Goal: Transaction & Acquisition: Register for event/course

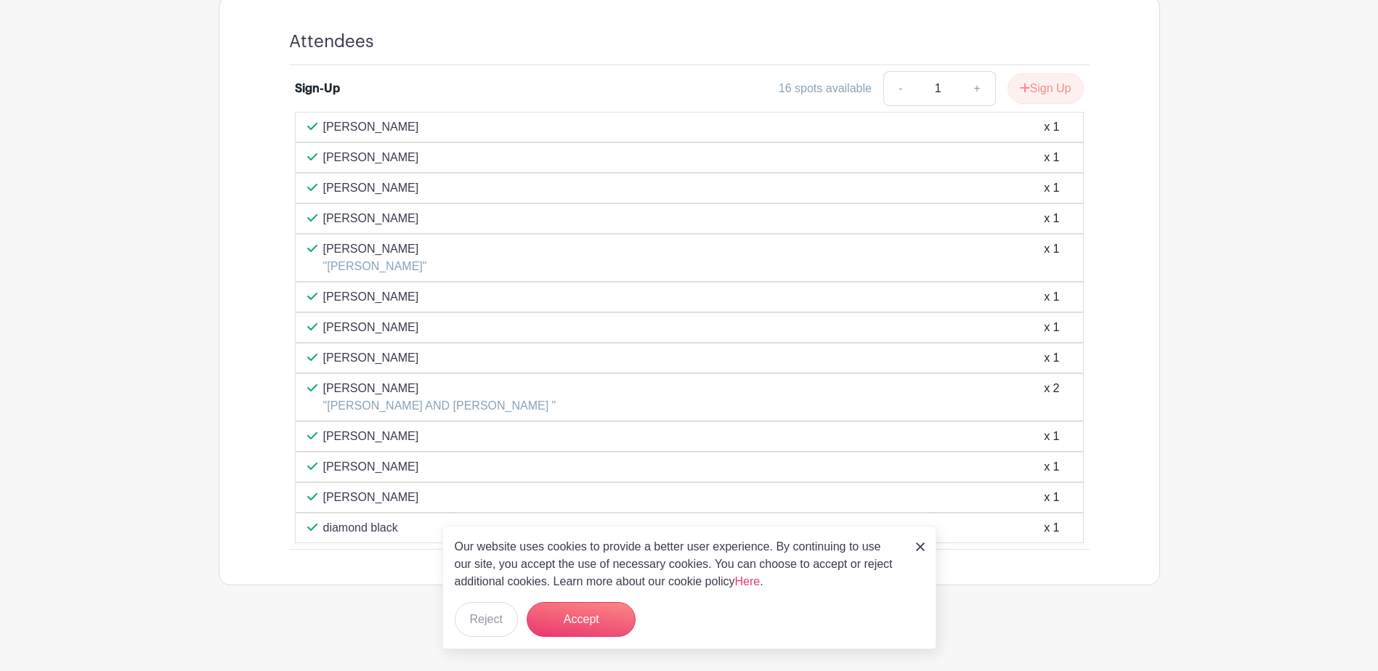
scroll to position [832, 0]
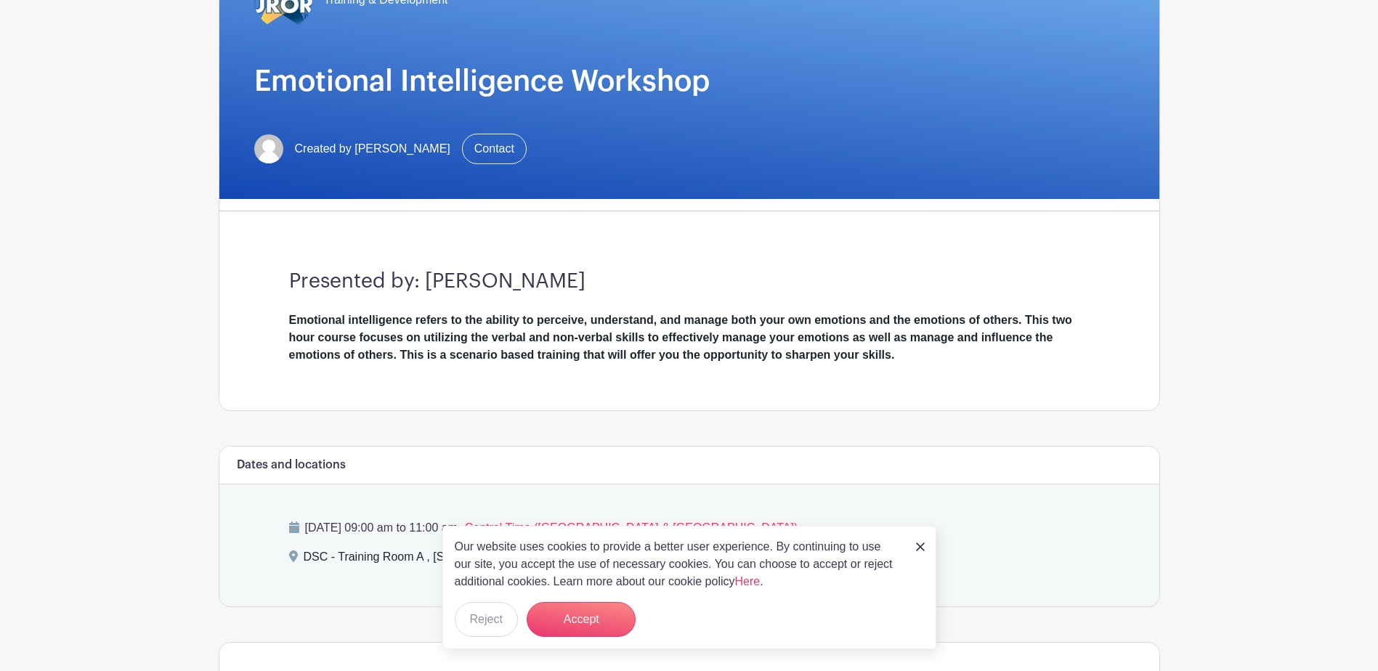
scroll to position [179, 0]
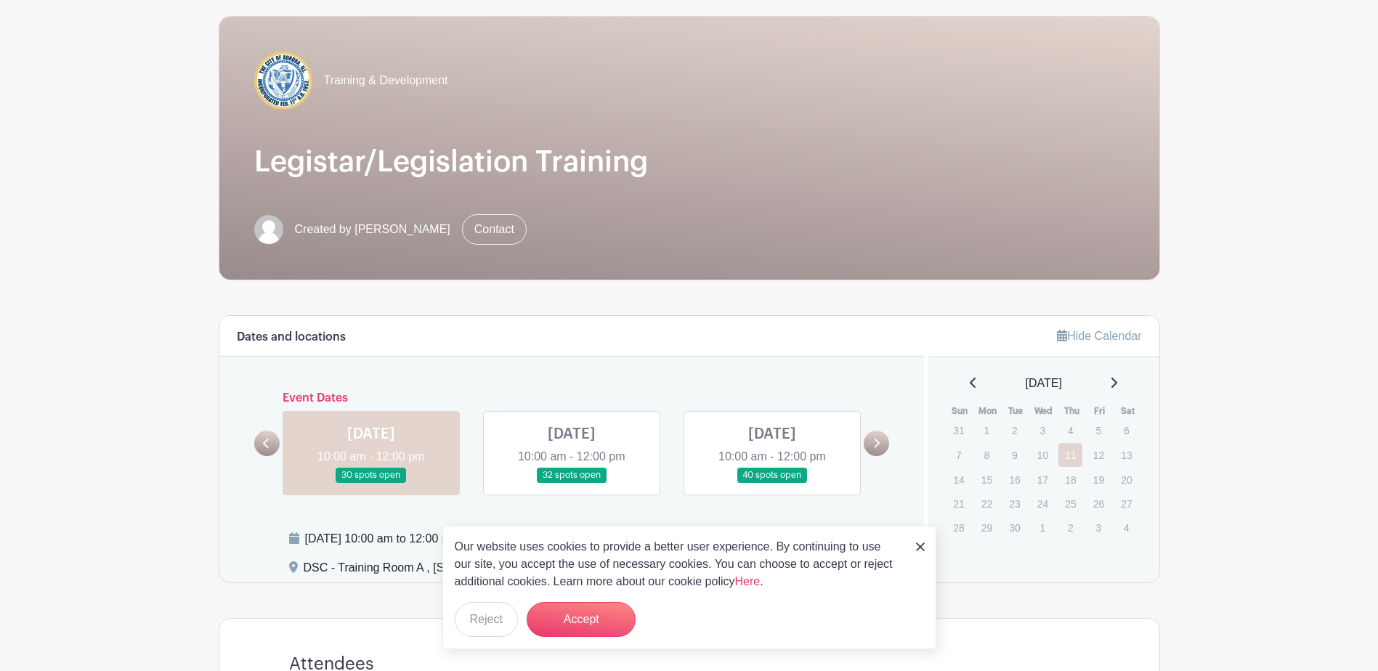
scroll to position [145, 0]
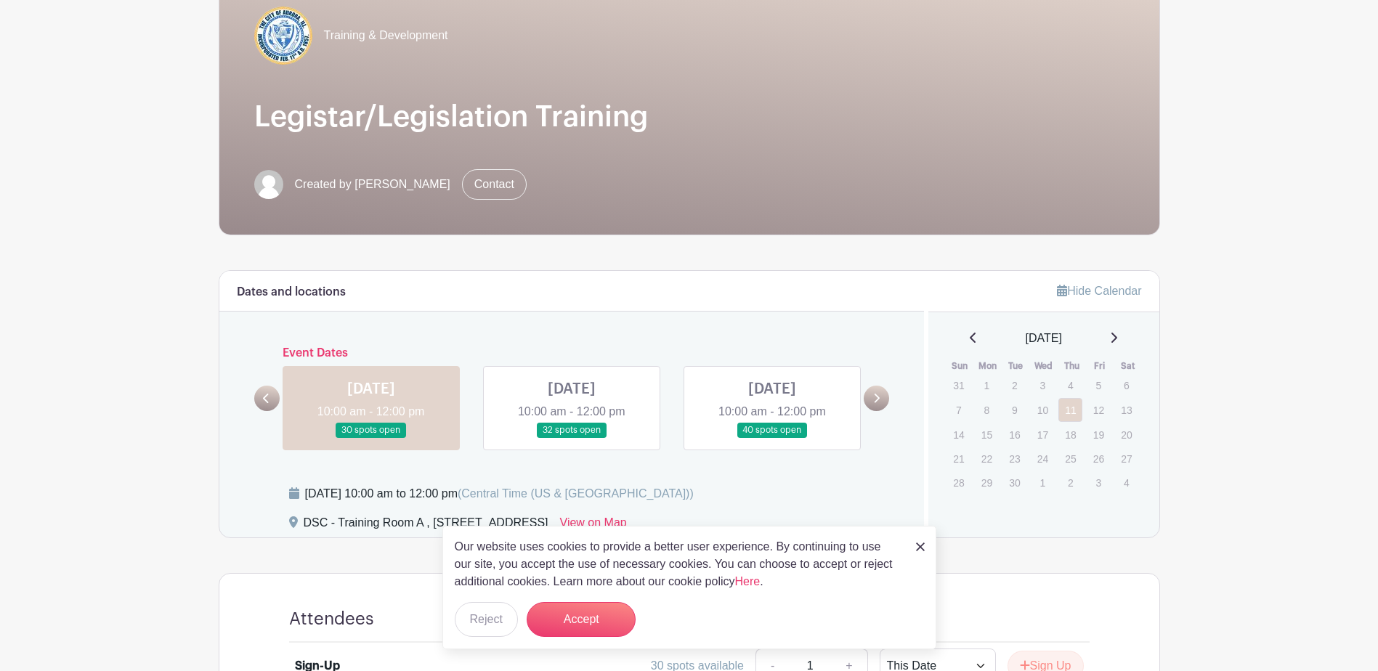
click at [923, 548] on img at bounding box center [920, 547] width 9 height 9
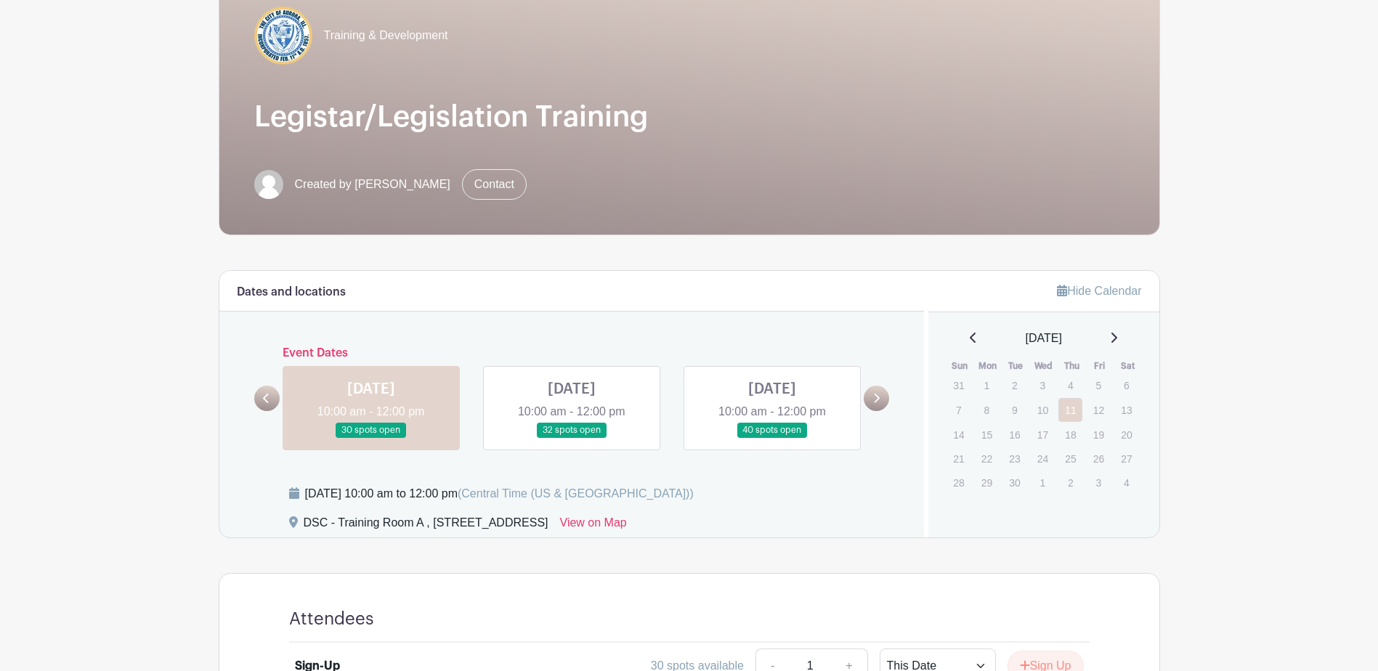
click at [572, 438] on link at bounding box center [572, 438] width 0 height 0
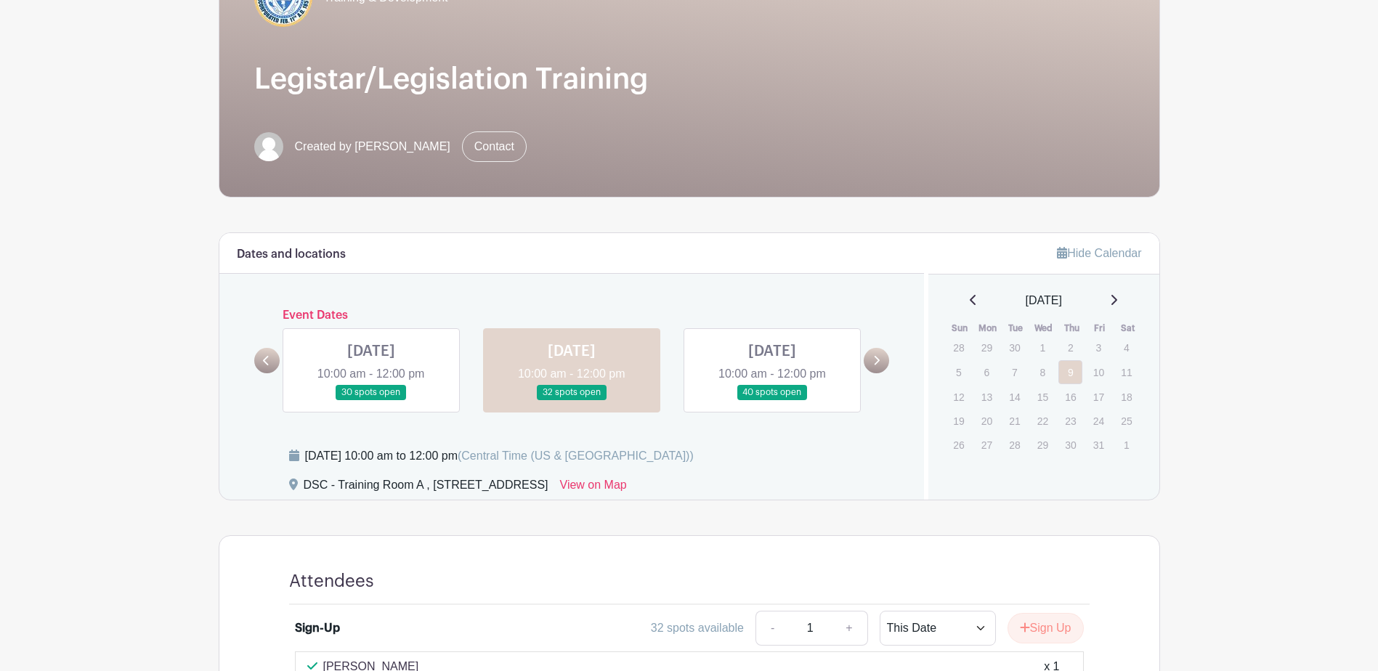
scroll to position [73, 0]
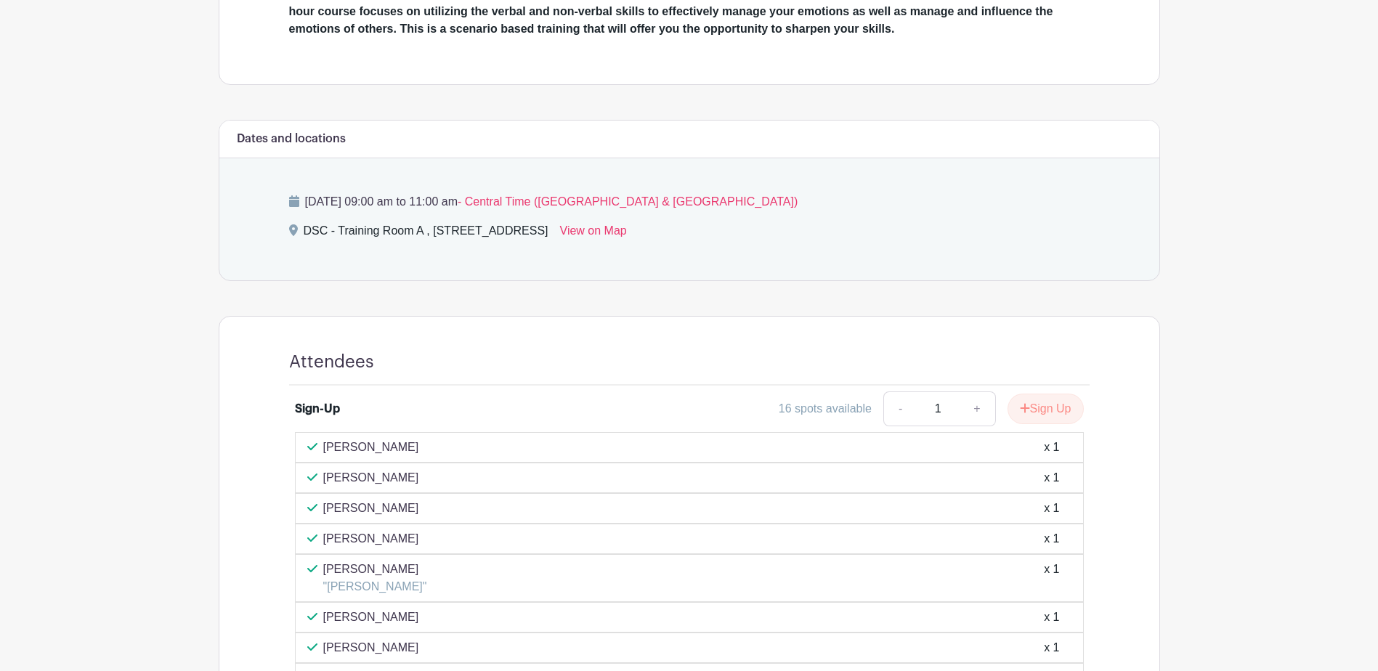
scroll to position [508, 0]
click at [1036, 404] on button "Sign Up" at bounding box center [1045, 407] width 76 height 31
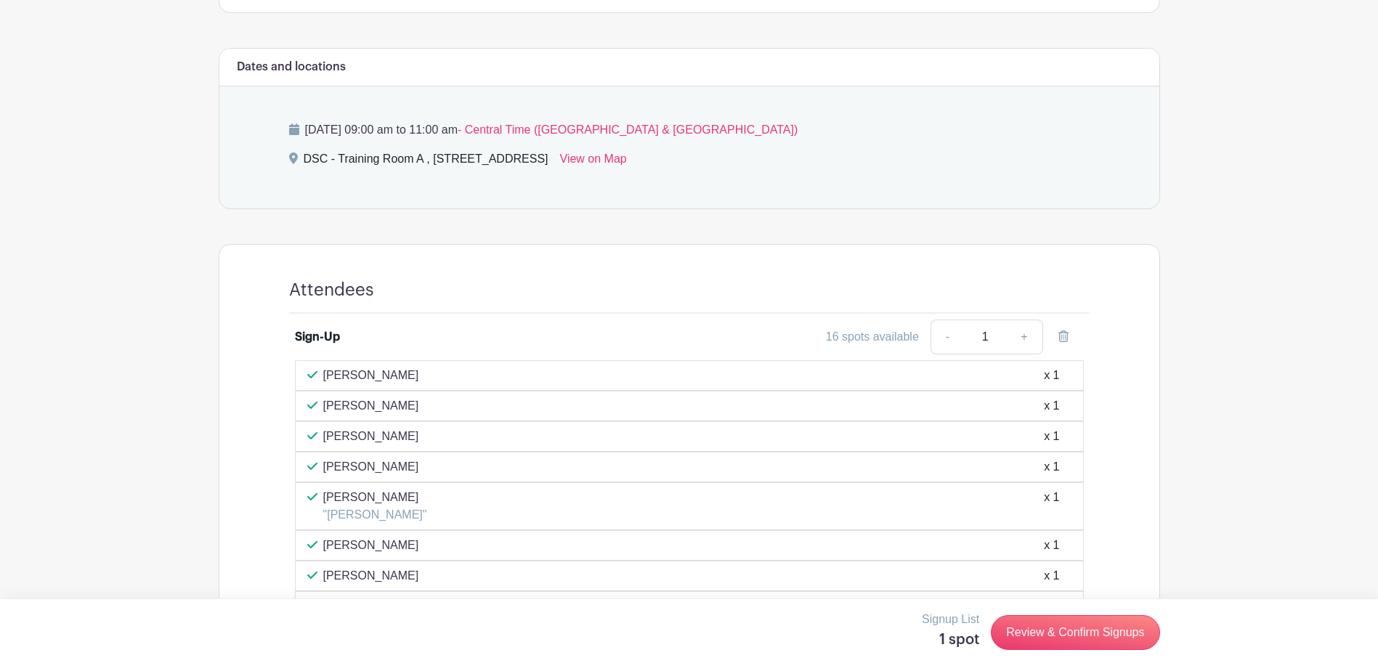
scroll to position [726, 0]
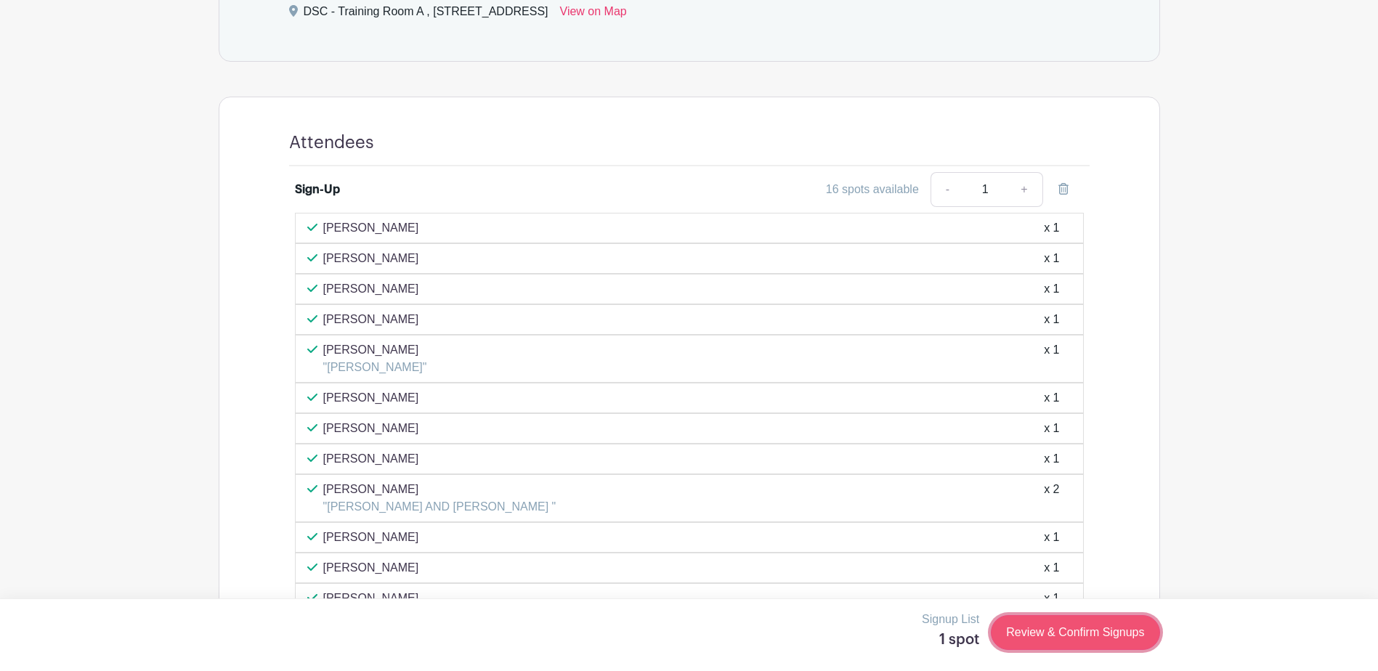
click at [1096, 644] on link "Review & Confirm Signups" at bounding box center [1075, 632] width 169 height 35
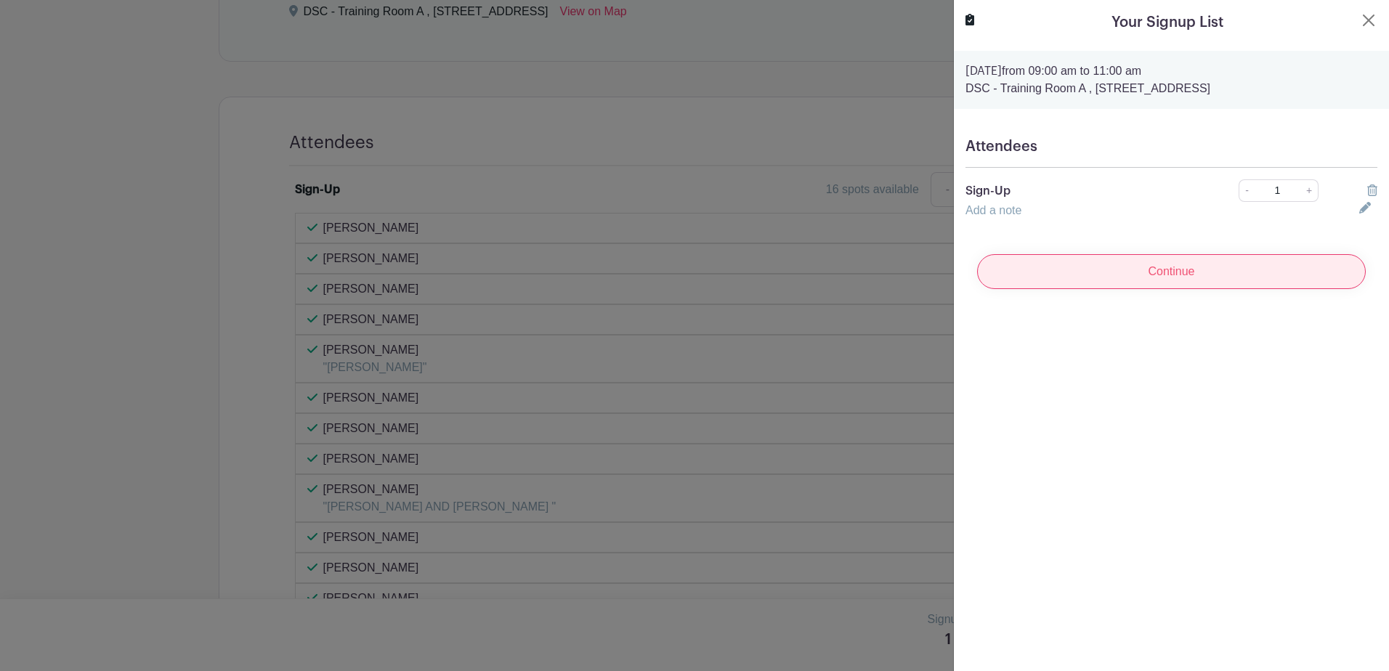
click at [1210, 275] on input "Continue" at bounding box center [1171, 271] width 389 height 35
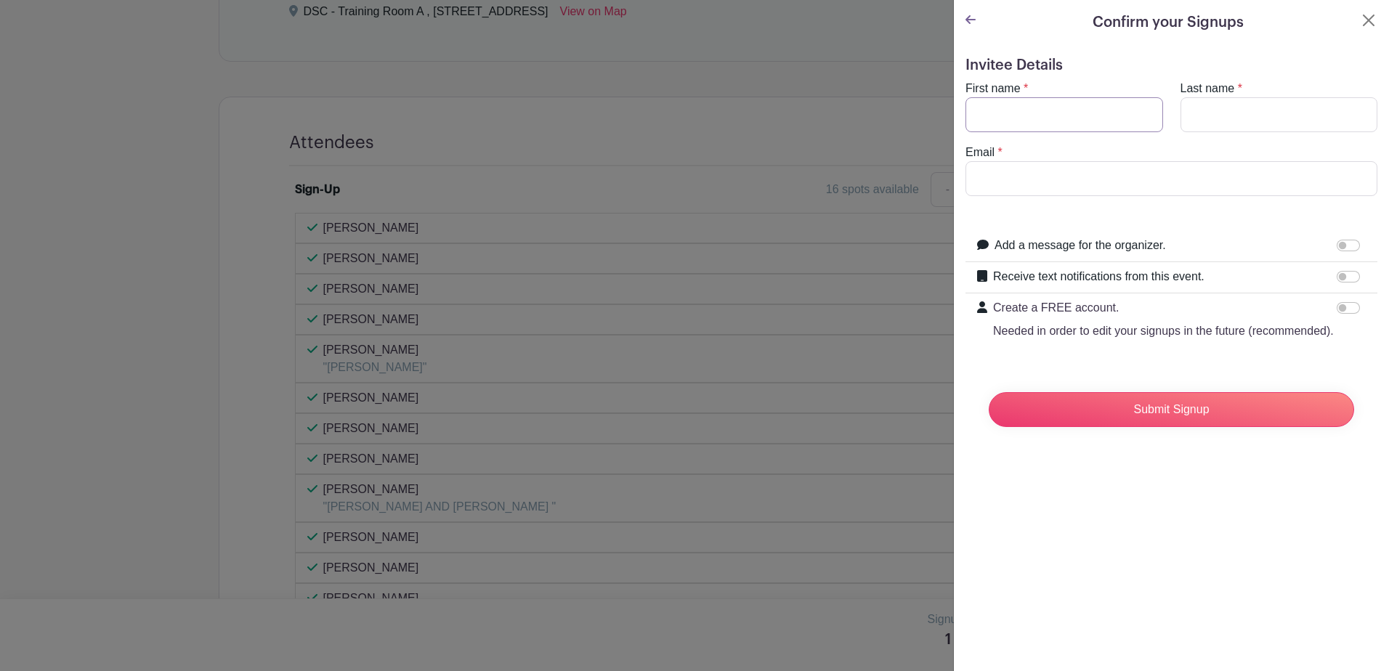
click at [1050, 114] on input "First name" at bounding box center [1064, 114] width 198 height 35
type input "[PERSON_NAME]"
type input "[EMAIL_ADDRESS][DOMAIN_NAME]"
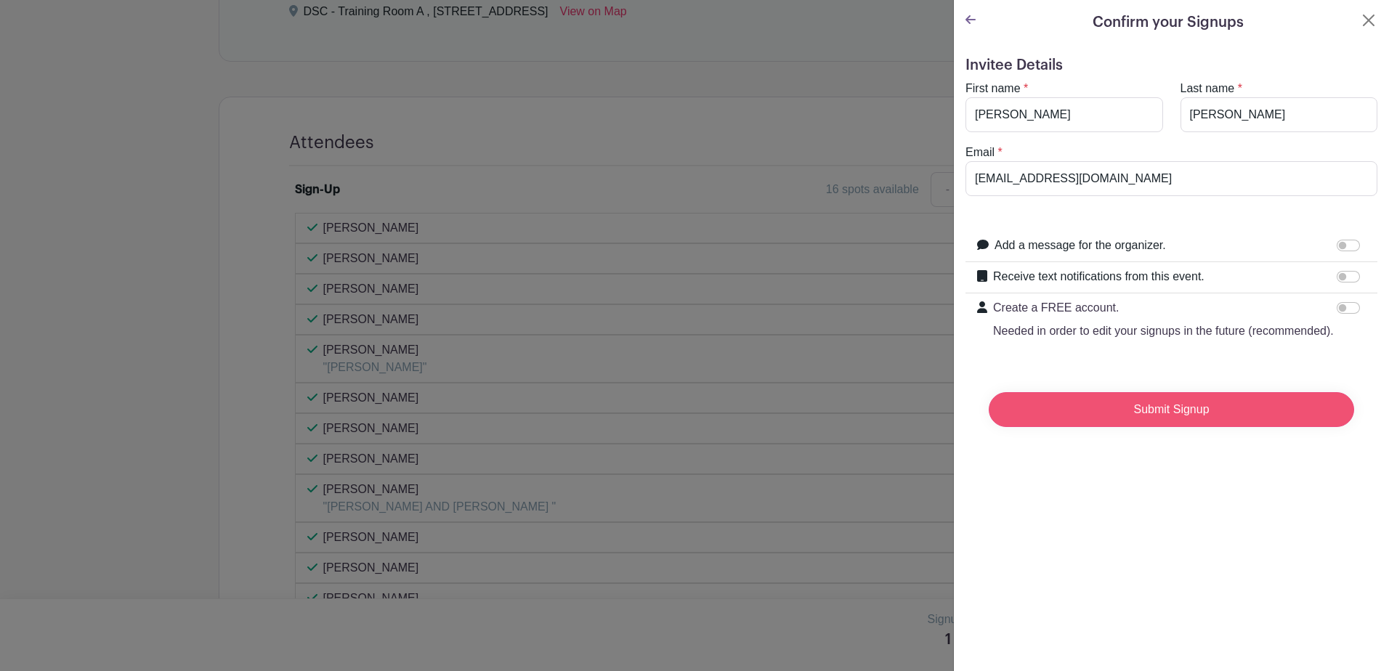
click at [1177, 426] on input "Submit Signup" at bounding box center [1171, 409] width 365 height 35
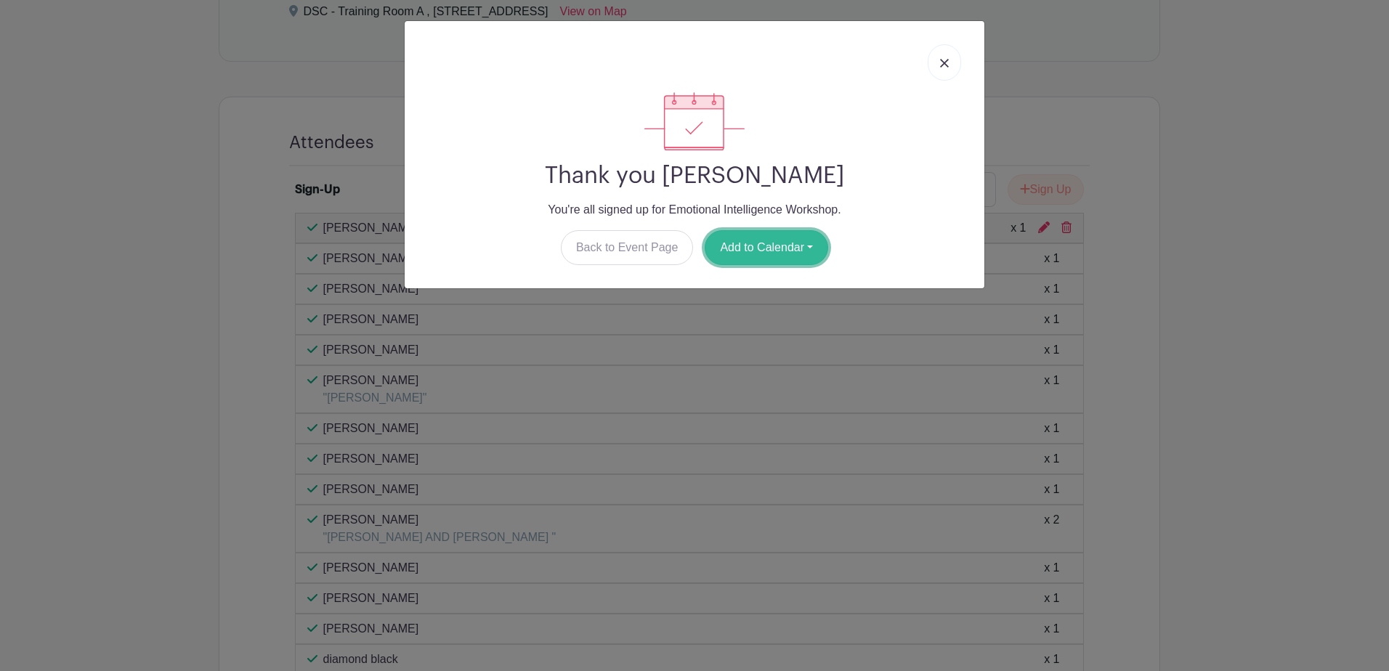
click at [767, 240] on button "Add to Calendar" at bounding box center [766, 247] width 123 height 35
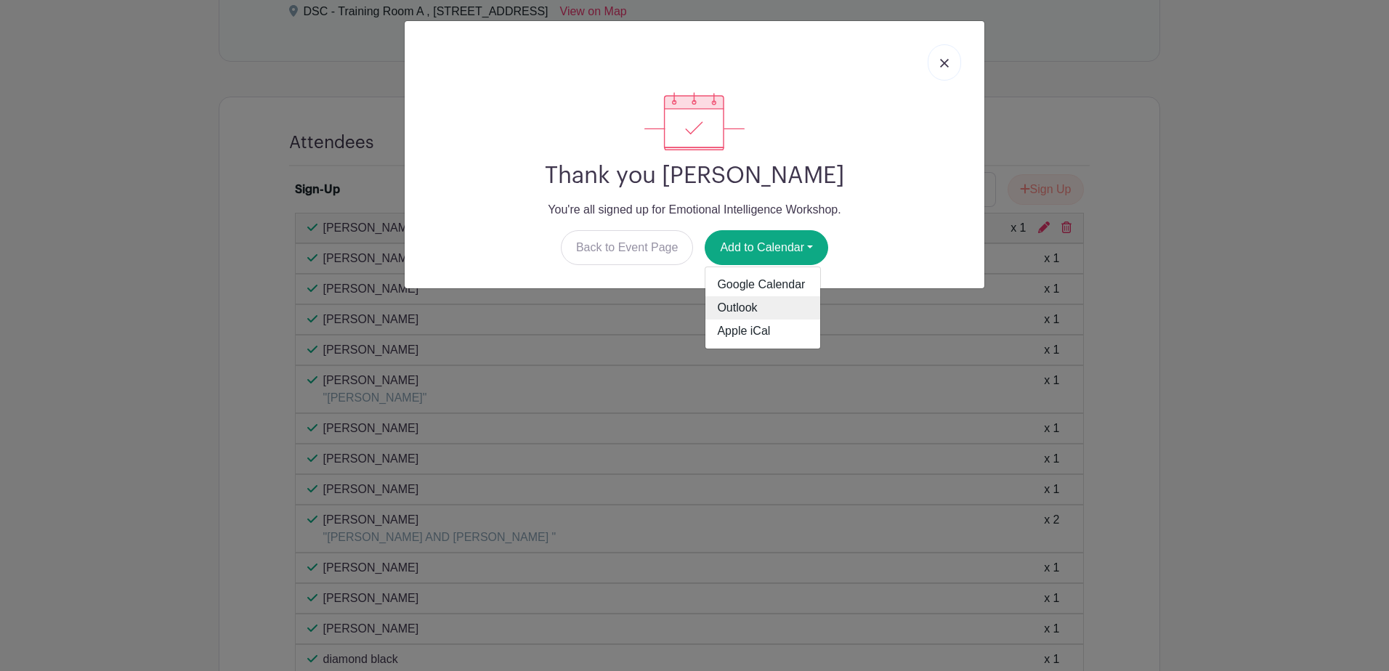
click at [753, 312] on link "Outlook" at bounding box center [762, 307] width 115 height 23
click at [946, 59] on img at bounding box center [944, 63] width 9 height 9
